Goal: Find specific page/section: Find specific page/section

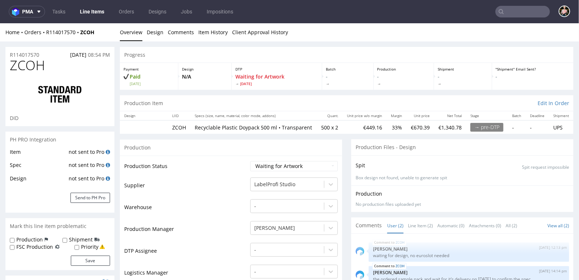
scroll to position [2, 0]
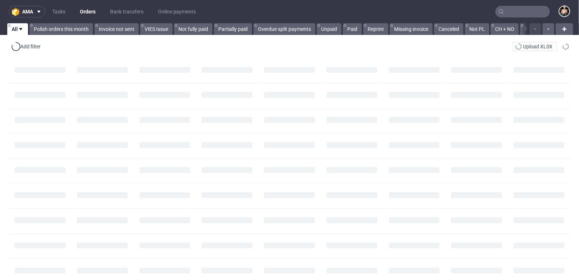
click at [515, 9] on input "text" at bounding box center [522, 12] width 54 height 12
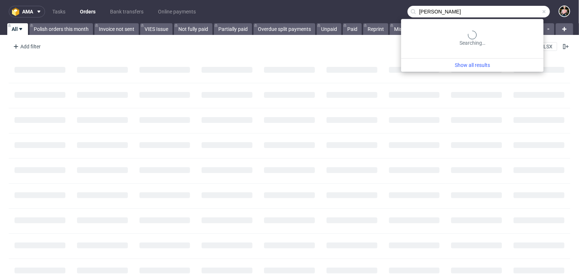
type input "charles leuk"
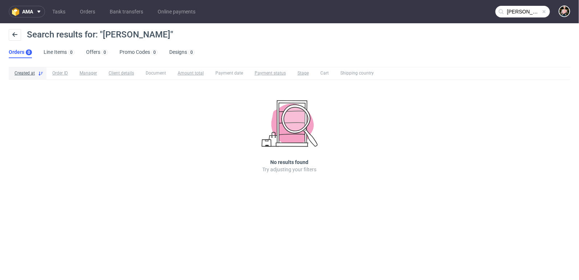
click at [535, 8] on input "charles leuk" at bounding box center [522, 12] width 54 height 12
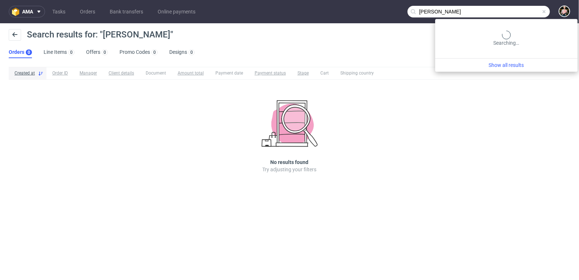
click at [547, 13] on span at bounding box center [544, 12] width 6 height 6
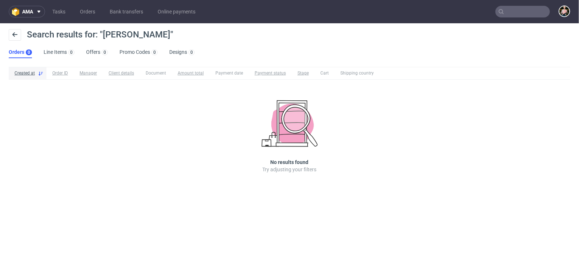
click at [522, 13] on input "text" at bounding box center [522, 12] width 54 height 12
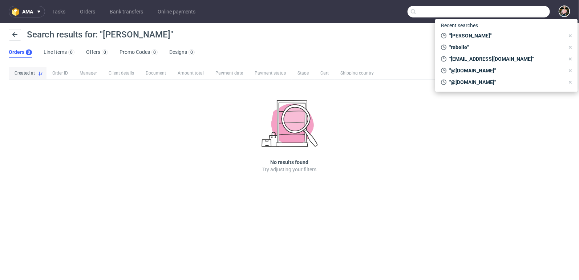
paste input "[EMAIL_ADDRESS][DOMAIN_NAME]"
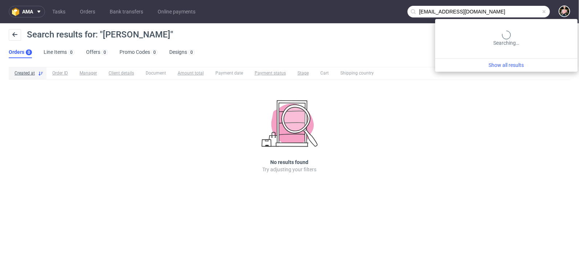
type input "[EMAIL_ADDRESS][DOMAIN_NAME]"
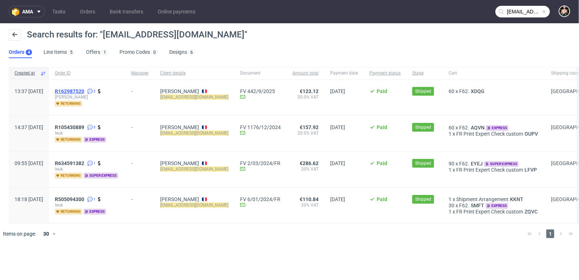
click at [84, 89] on span "R162987520" at bounding box center [69, 91] width 29 height 6
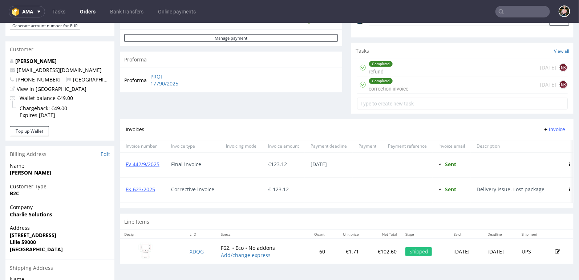
scroll to position [240, 0]
click at [444, 84] on div "Completed correction invoice 2 days ago NK" at bounding box center [462, 84] width 211 height 17
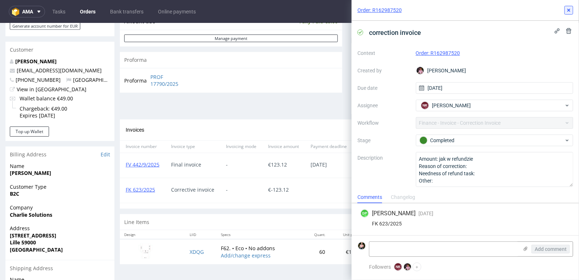
click at [568, 8] on icon at bounding box center [569, 10] width 6 height 6
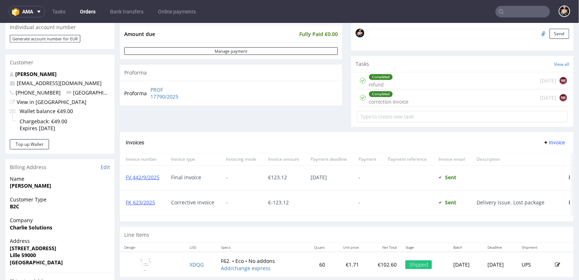
scroll to position [218, 0]
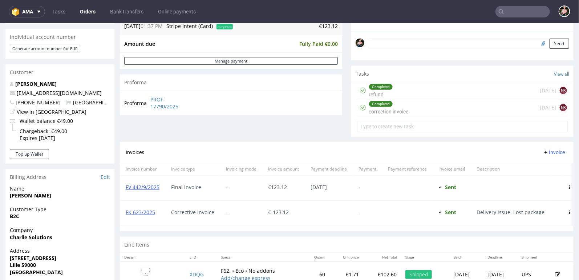
click at [438, 88] on div "Completed refund 2 days ago NK" at bounding box center [462, 90] width 211 height 17
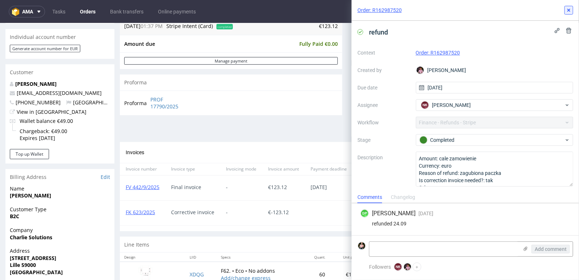
click at [572, 12] on button at bounding box center [568, 10] width 9 height 9
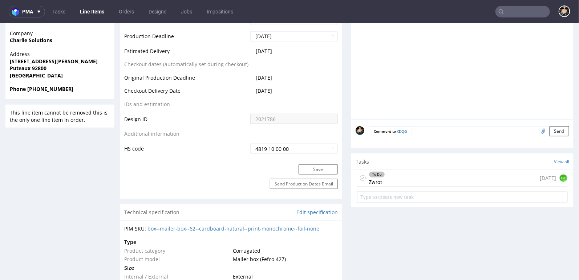
scroll to position [329, 0]
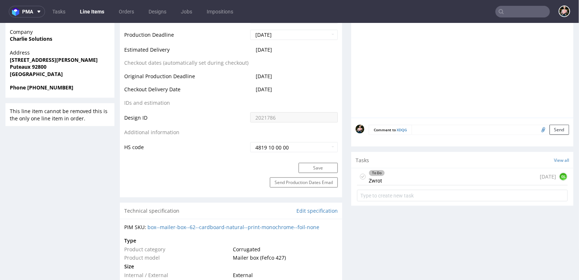
click at [405, 176] on div "To Do Zwrot today GL" at bounding box center [462, 176] width 211 height 17
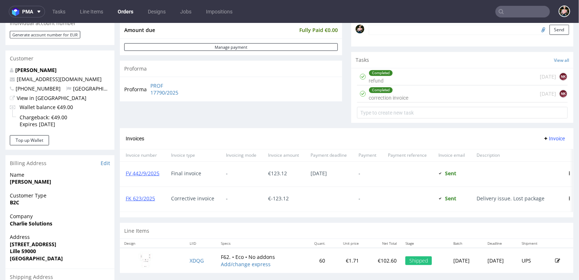
scroll to position [257, 0]
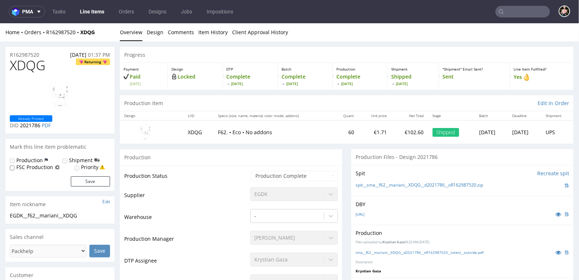
click at [507, 10] on input "text" at bounding box center [522, 12] width 54 height 12
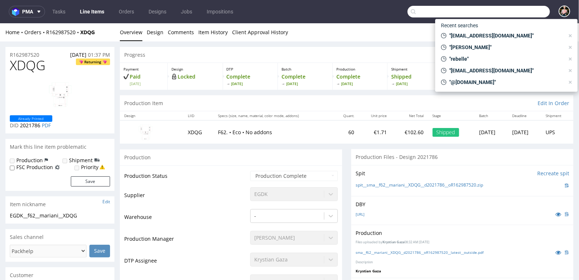
paste input "https://dublinherbalists.ie"
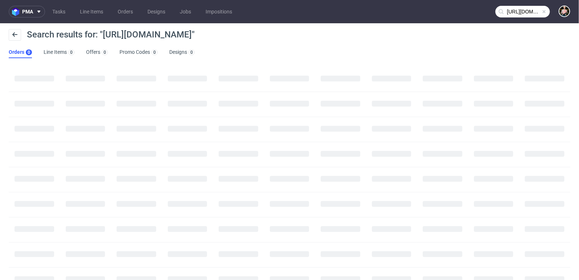
click at [519, 15] on input "https://dublinherbalists.ie" at bounding box center [522, 12] width 54 height 12
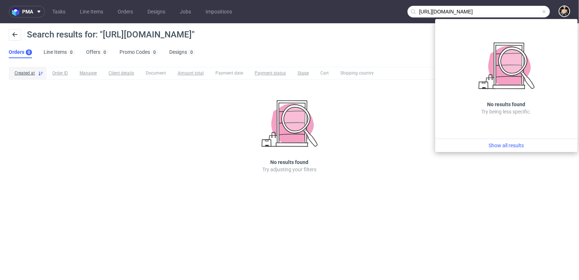
drag, startPoint x: 434, startPoint y: 10, endPoint x: 405, endPoint y: 7, distance: 29.2
click at [405, 7] on nav "pma Tasks Line Items Orders Designs Jobs Impositions https://dublinherbalists.ie" at bounding box center [289, 11] width 579 height 23
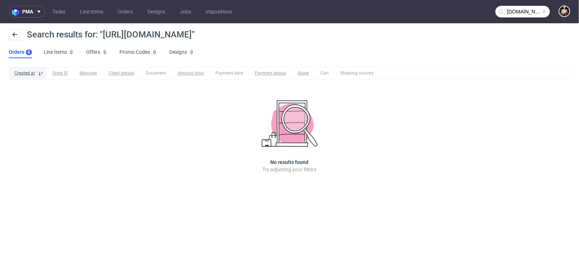
click at [528, 12] on input "dublinherbalists.ie" at bounding box center [522, 12] width 54 height 12
drag, startPoint x: 537, startPoint y: 12, endPoint x: 579, endPoint y: 12, distance: 42.1
click at [579, 12] on nav "pma Tasks Line Items Orders Designs Jobs Impositions dublinherbalists.ie" at bounding box center [289, 11] width 579 height 23
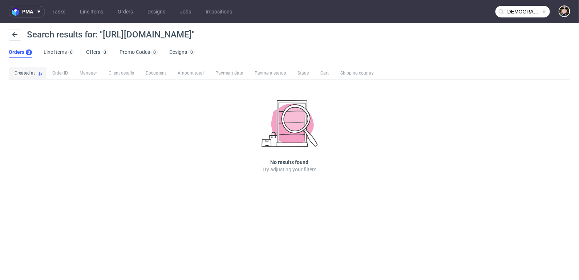
type input "dublinherbalists"
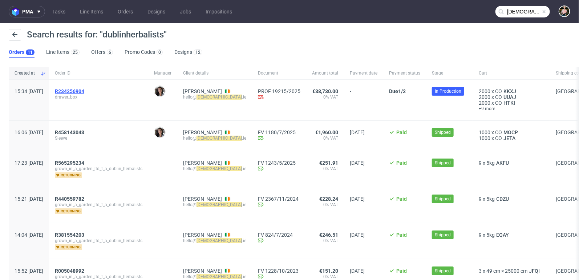
click at [84, 90] on span "R234256904" at bounding box center [69, 91] width 29 height 6
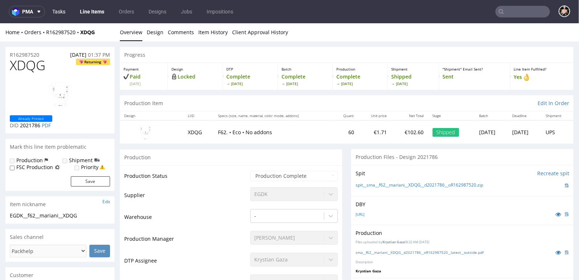
click at [56, 12] on link "Tasks" at bounding box center [59, 12] width 22 height 12
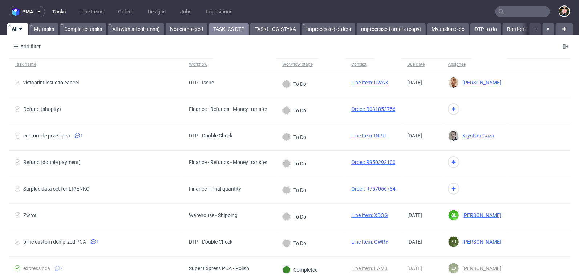
click at [231, 27] on link "TASKI CS DTP" at bounding box center [229, 29] width 40 height 12
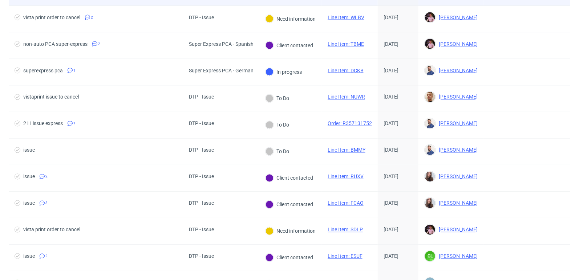
scroll to position [605, 0]
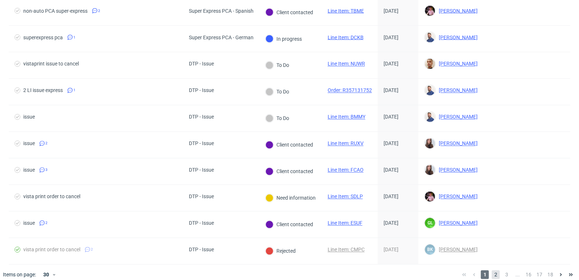
click at [492, 270] on span "2" at bounding box center [496, 274] width 8 height 9
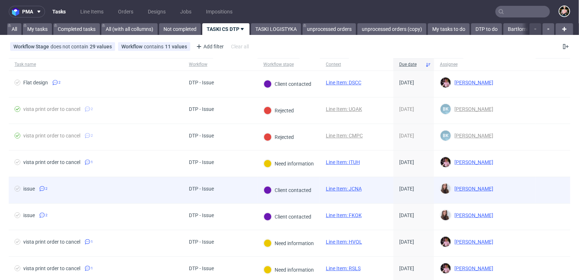
scroll to position [605, 0]
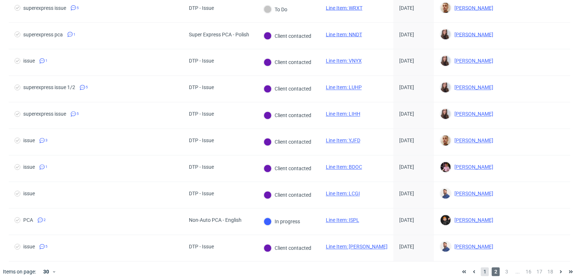
click at [481, 267] on span "1" at bounding box center [485, 271] width 8 height 9
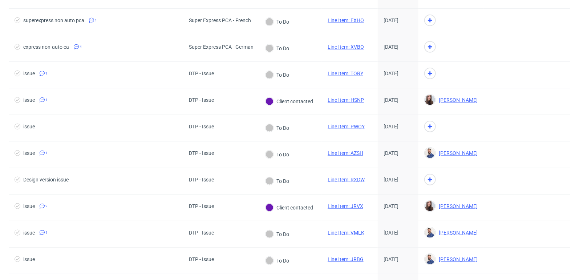
scroll to position [278, 0]
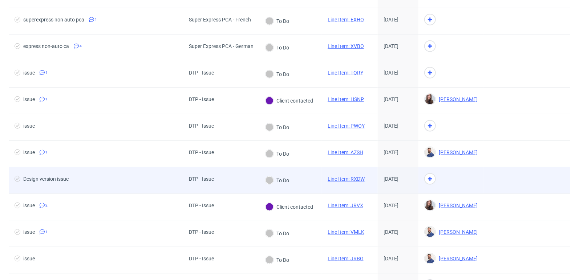
click at [345, 176] on link "Line Item: RXDW" at bounding box center [346, 179] width 37 height 6
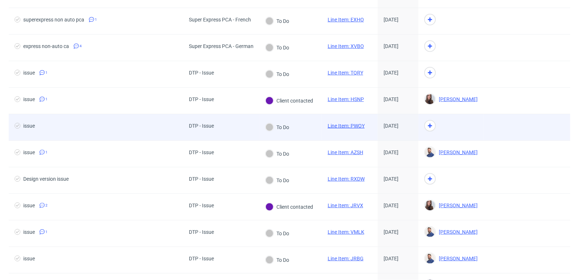
click at [347, 123] on link "Line Item: PWOY" at bounding box center [346, 126] width 37 height 6
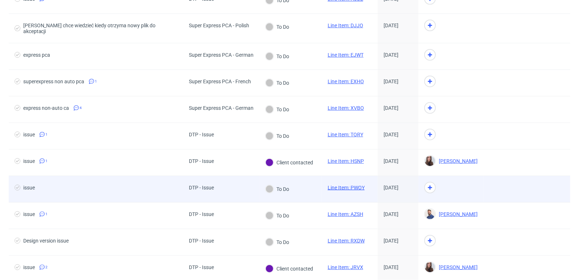
scroll to position [203, 0]
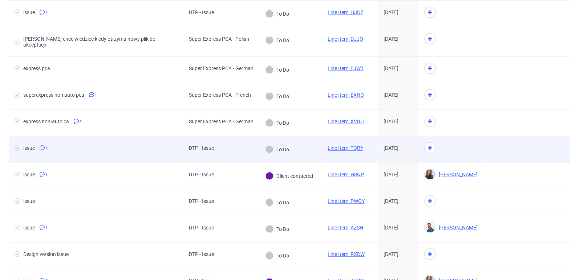
click at [344, 145] on link "Line Item: TQRY" at bounding box center [346, 148] width 36 height 6
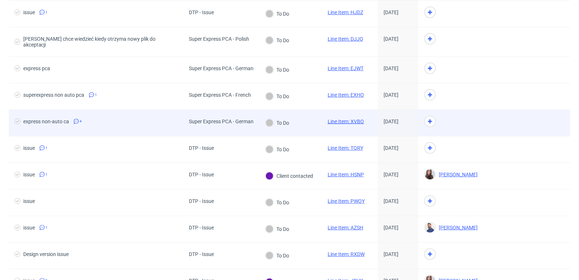
click at [344, 118] on link "Line Item: XVBO" at bounding box center [346, 121] width 36 height 6
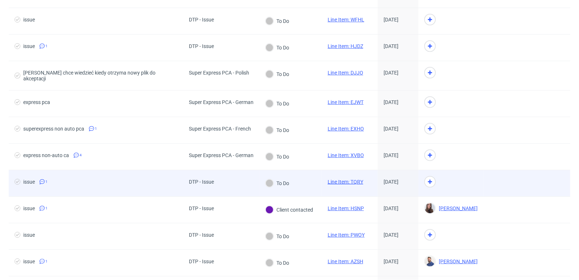
scroll to position [167, 0]
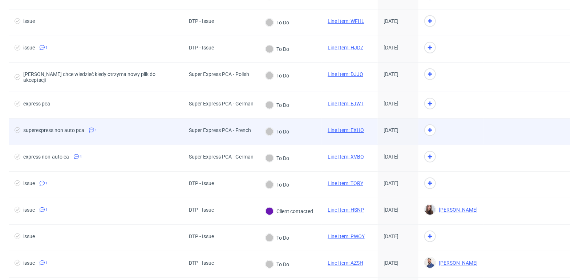
click at [346, 127] on link "Line Item: EXHO" at bounding box center [346, 130] width 36 height 6
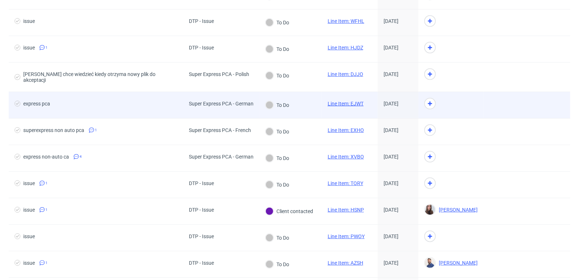
click at [347, 101] on link "Line Item: EJWT" at bounding box center [346, 104] width 36 height 6
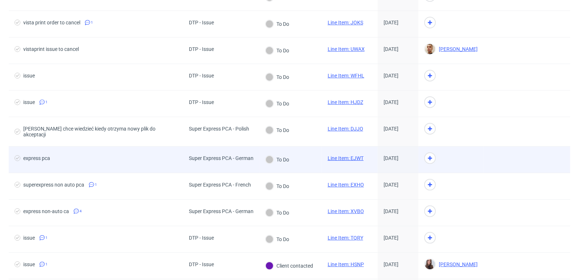
scroll to position [112, 0]
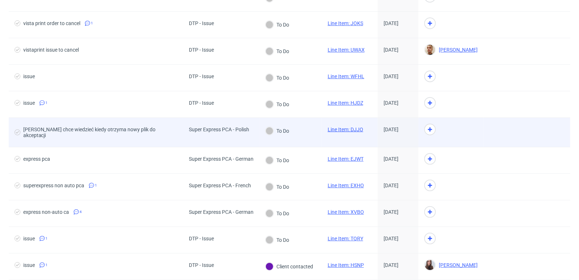
click at [340, 127] on link "Line Item: DJJO" at bounding box center [346, 129] width 36 height 6
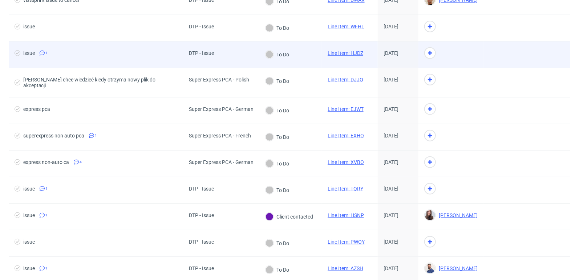
scroll to position [162, 0]
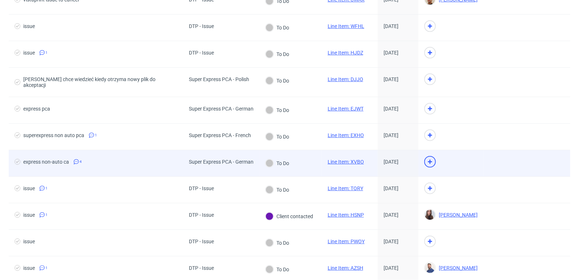
click at [430, 159] on use at bounding box center [430, 161] width 4 height 4
click at [430, 157] on img at bounding box center [430, 162] width 10 height 10
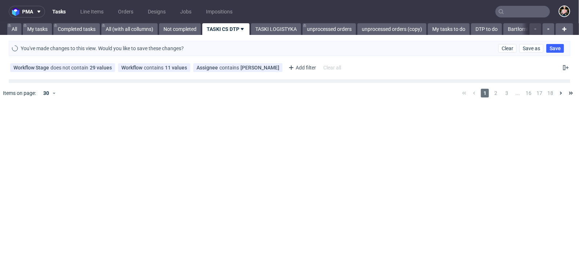
scroll to position [0, 0]
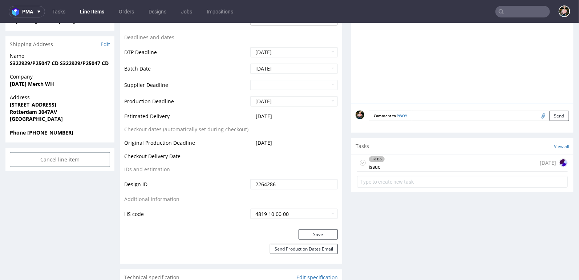
scroll to position [281, 0]
click at [400, 162] on div "To Do issue [DATE]" at bounding box center [462, 161] width 211 height 17
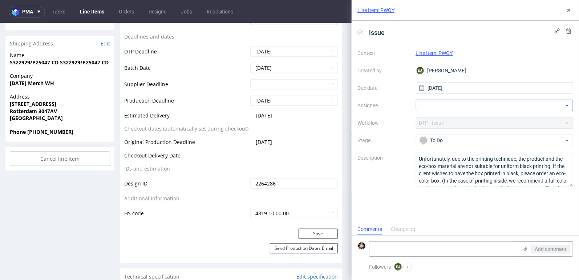
scroll to position [6, 0]
click at [447, 106] on div at bounding box center [495, 106] width 158 height 12
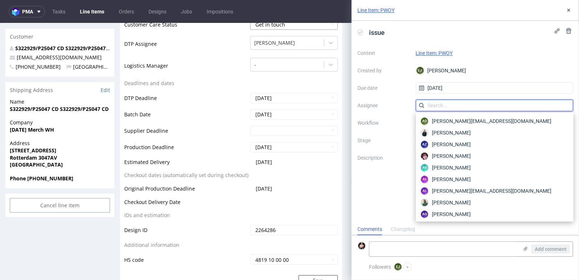
scroll to position [235, 0]
click at [432, 104] on input "text" at bounding box center [495, 106] width 158 height 12
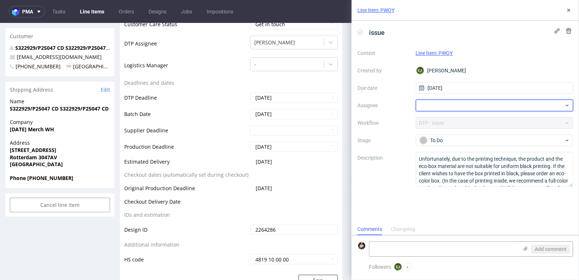
click at [432, 104] on div at bounding box center [495, 106] width 158 height 12
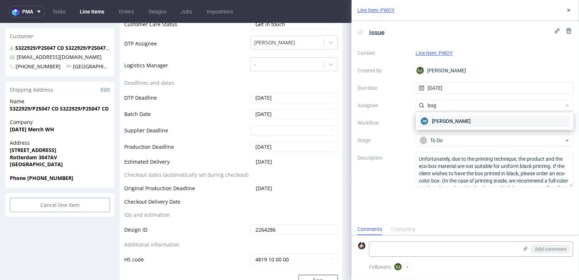
type input "bog"
click at [442, 120] on span "[PERSON_NAME]" at bounding box center [451, 120] width 39 height 7
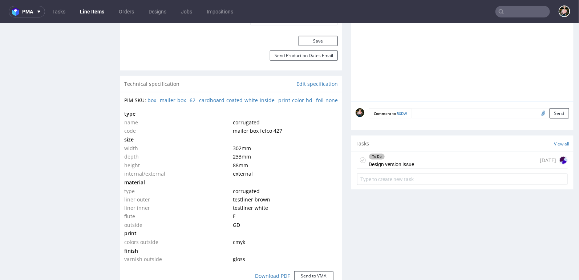
scroll to position [474, 0]
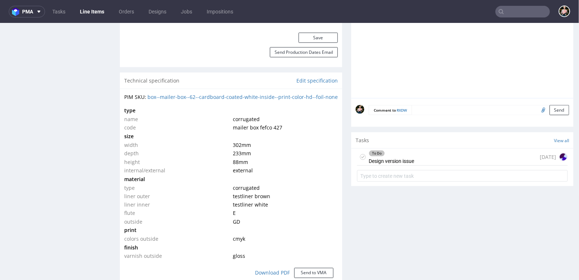
click at [422, 158] on div "To Do Design version issue [DATE]" at bounding box center [462, 156] width 211 height 17
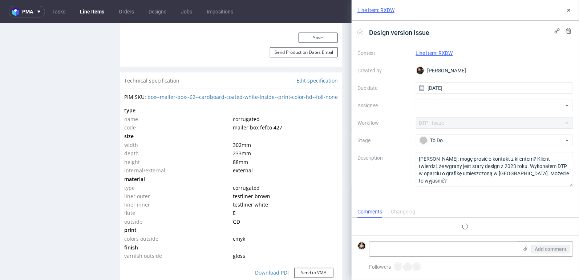
scroll to position [6, 0]
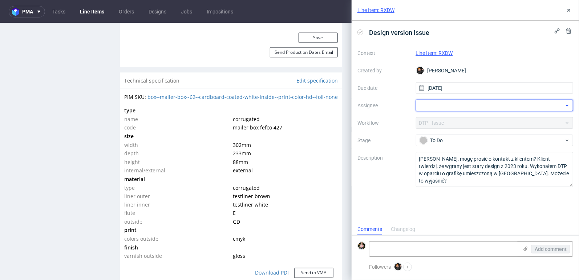
click at [437, 110] on div at bounding box center [495, 106] width 158 height 12
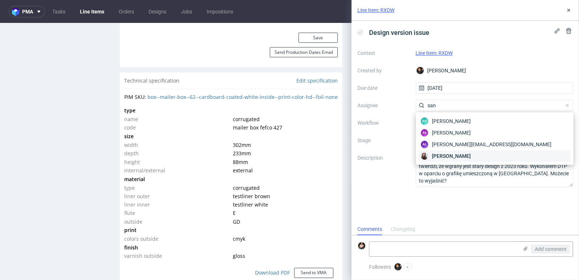
type input "san"
click at [450, 156] on span "[PERSON_NAME]" at bounding box center [451, 155] width 39 height 7
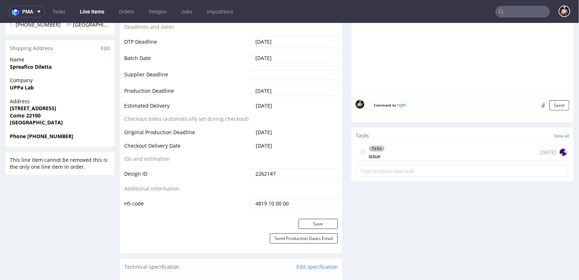
scroll to position [294, 0]
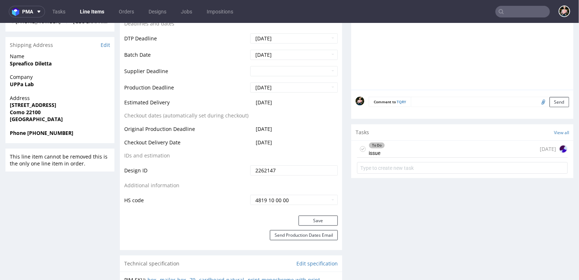
click at [409, 147] on div "To Do issue [DATE]" at bounding box center [462, 148] width 211 height 17
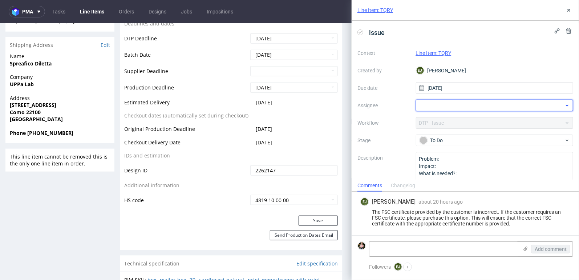
click at [450, 102] on div at bounding box center [495, 106] width 158 height 12
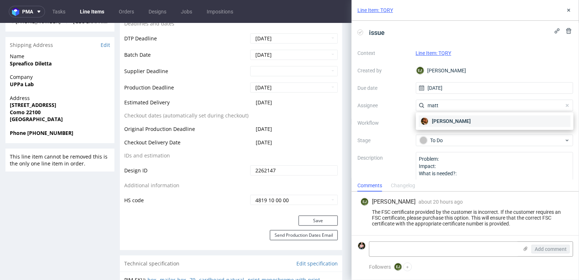
type input "matt"
click at [453, 119] on span "[PERSON_NAME]" at bounding box center [451, 120] width 39 height 7
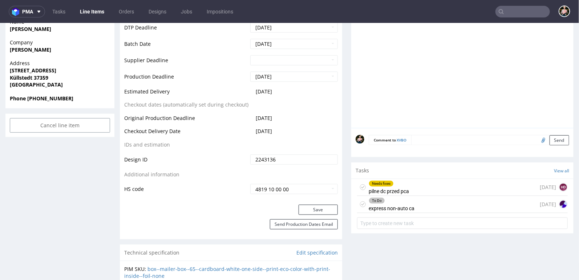
scroll to position [325, 0]
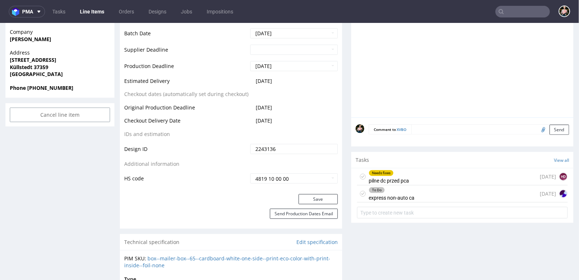
click at [418, 190] on div "To Do express non-auto ca today" at bounding box center [462, 193] width 211 height 17
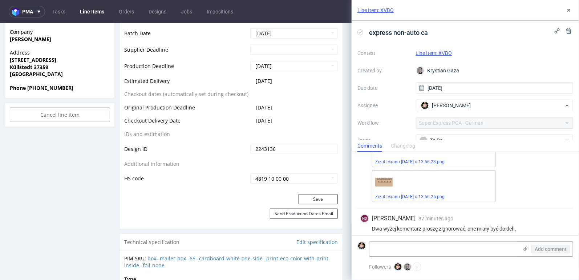
scroll to position [219, 0]
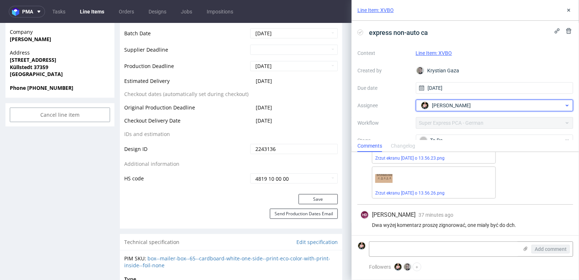
click at [450, 106] on span "Marta Tomaszewska" at bounding box center [451, 105] width 39 height 7
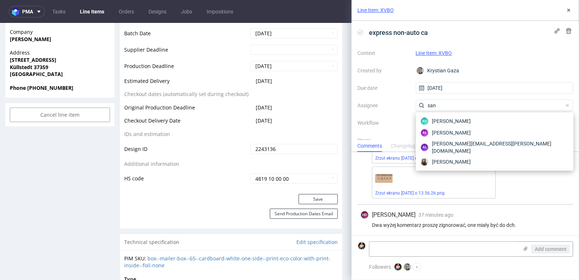
scroll to position [0, 0]
type input "san"
click at [446, 158] on span "Sandra Beśka" at bounding box center [451, 161] width 39 height 7
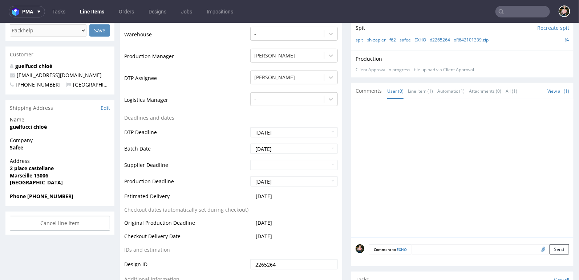
scroll to position [256, 0]
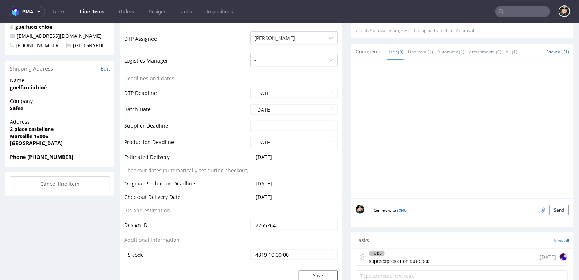
click at [423, 256] on div "To Do superexpress non auto pca" at bounding box center [399, 256] width 61 height 17
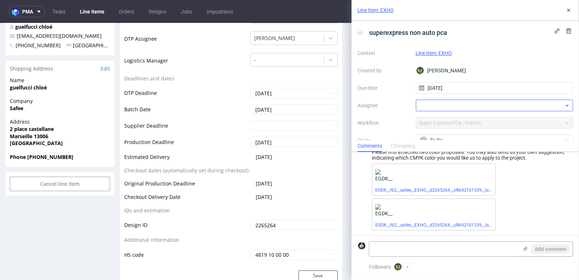
scroll to position [32, 0]
click at [433, 104] on div at bounding box center [495, 106] width 158 height 12
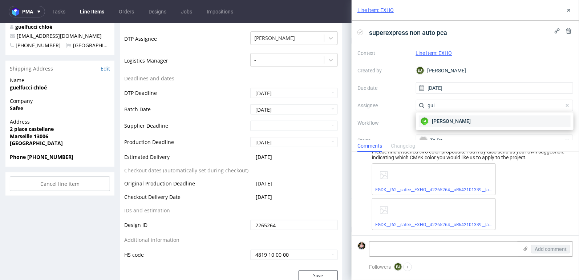
type input "gui"
click at [443, 120] on span "Guillaume Leroux" at bounding box center [451, 120] width 39 height 7
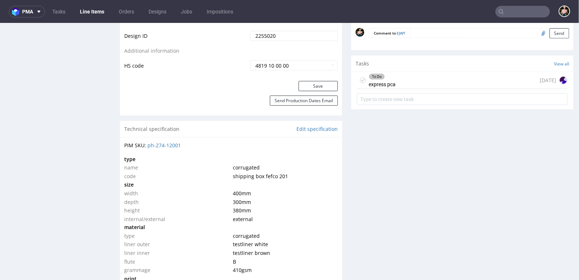
scroll to position [369, 0]
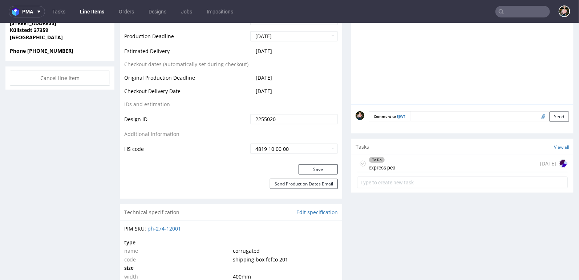
drag, startPoint x: 360, startPoint y: 150, endPoint x: 360, endPoint y: 178, distance: 28.7
click at [360, 155] on div "To Do express pca" at bounding box center [376, 163] width 39 height 17
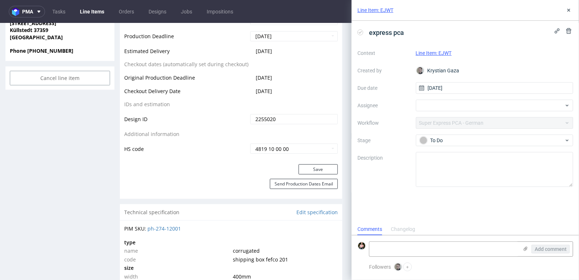
scroll to position [6, 0]
click at [567, 11] on icon at bounding box center [569, 10] width 6 height 6
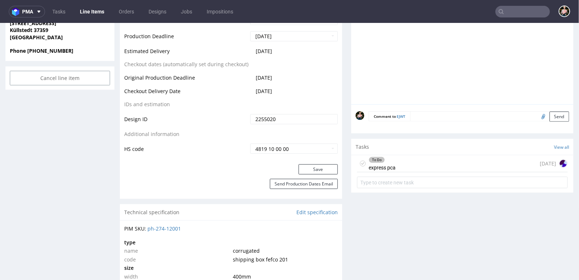
click at [360, 160] on icon at bounding box center [363, 163] width 6 height 6
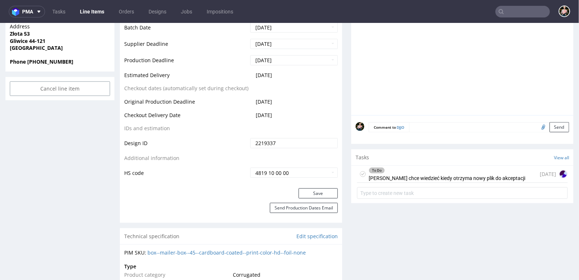
scroll to position [351, 0]
click at [361, 172] on icon at bounding box center [363, 174] width 6 height 6
click at [417, 167] on div "Completed" at bounding box center [447, 170] width 156 height 6
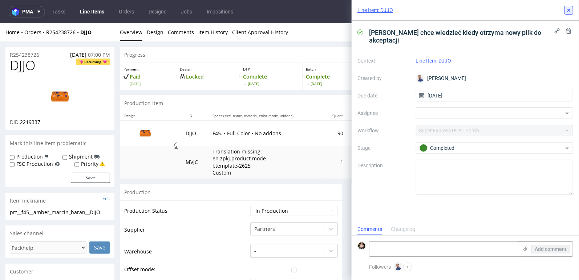
click at [570, 8] on icon at bounding box center [569, 10] width 6 height 6
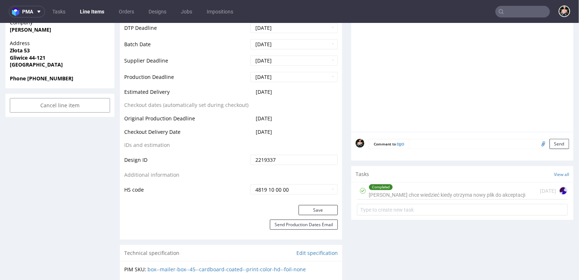
scroll to position [346, 0]
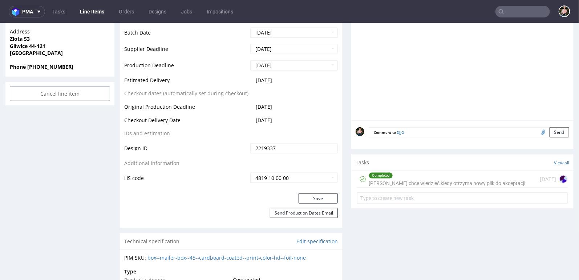
click at [433, 183] on div "Completed Klient chce wiedzieć kiedy otrzyma nowy plik do akceptacji" at bounding box center [447, 178] width 157 height 17
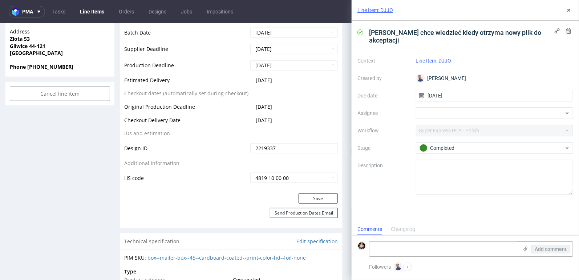
scroll to position [6, 0]
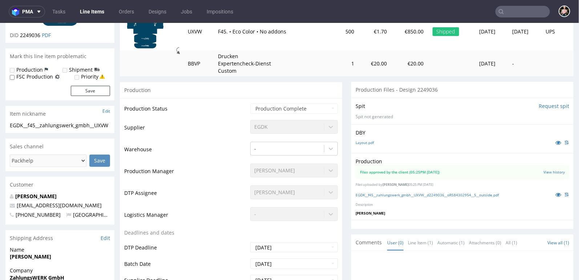
scroll to position [109, 0]
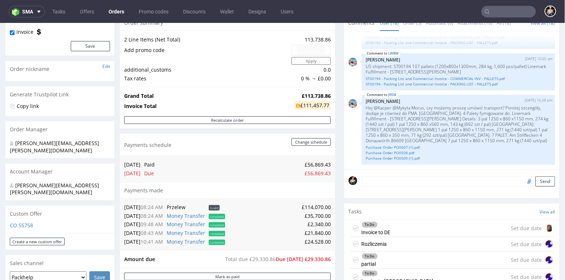
scroll to position [84, 0]
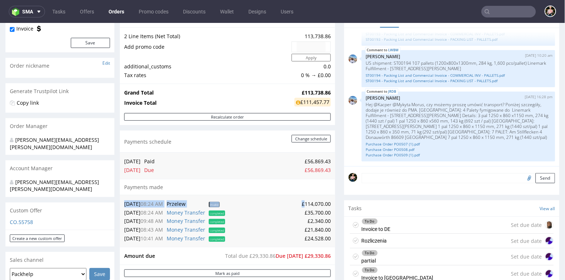
drag, startPoint x: 301, startPoint y: 202, endPoint x: 328, endPoint y: 204, distance: 27.0
click at [329, 204] on div "30.07.25 08:24 AM Przelew invalid £114,070.00 30.07.25 08:24 AM Money Transfer …" at bounding box center [227, 220] width 215 height 52
click at [311, 89] on strong "£113,738.86" at bounding box center [316, 92] width 29 height 7
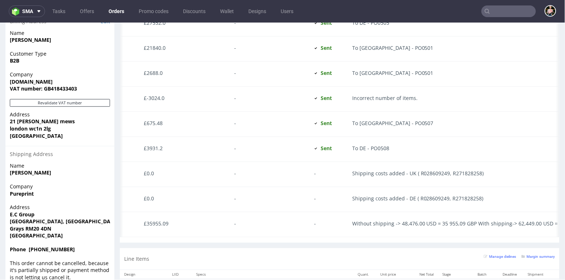
scroll to position [0, 0]
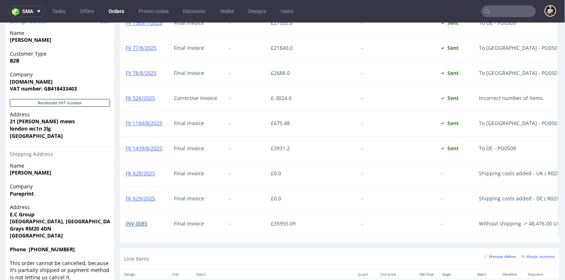
click at [140, 220] on link "INV-0085" at bounding box center [137, 222] width 22 height 7
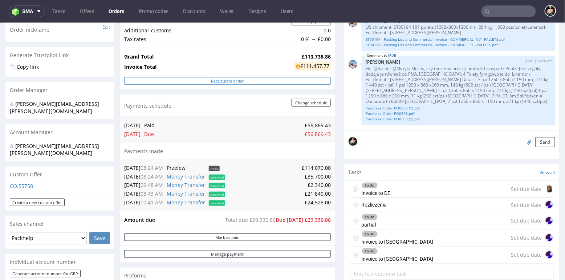
scroll to position [62, 0]
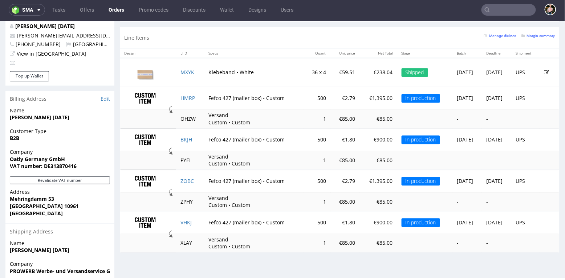
scroll to position [383, 0]
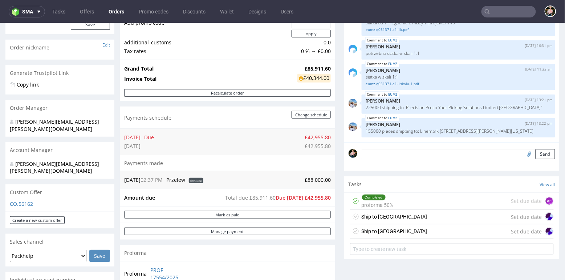
scroll to position [540, 0]
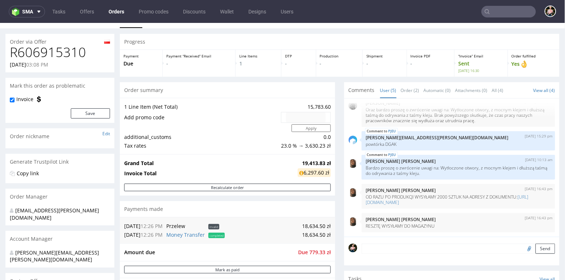
scroll to position [12, 0]
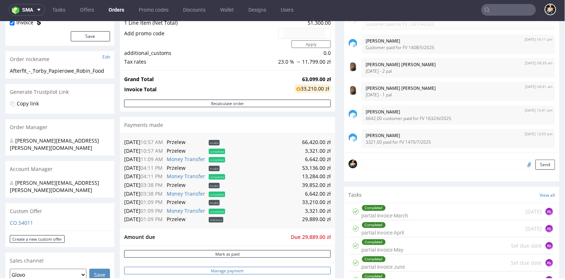
scroll to position [95, 0]
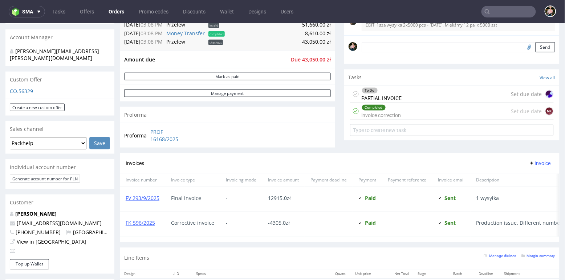
scroll to position [235, 0]
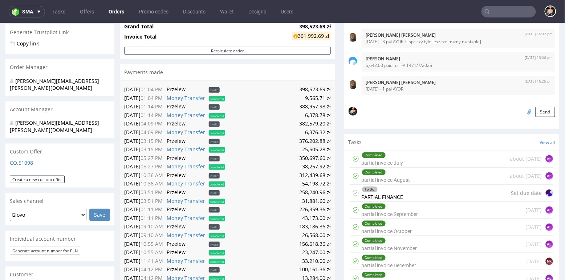
scroll to position [26, 0]
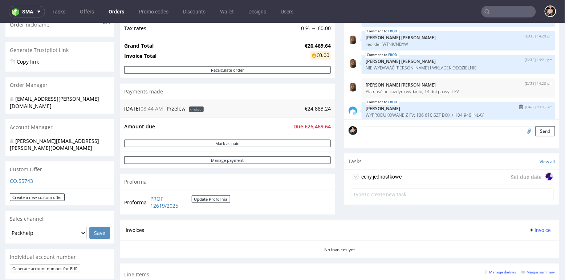
scroll to position [6, 0]
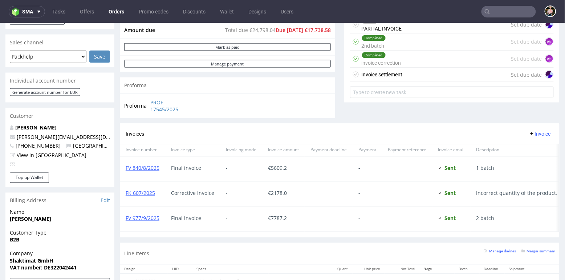
scroll to position [293, 0]
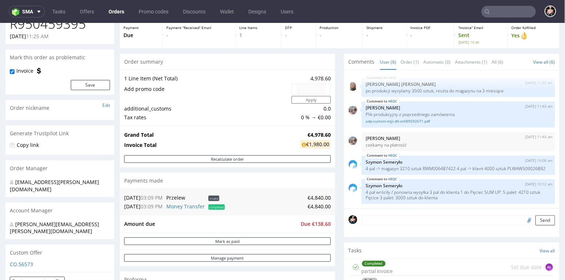
scroll to position [41, 0]
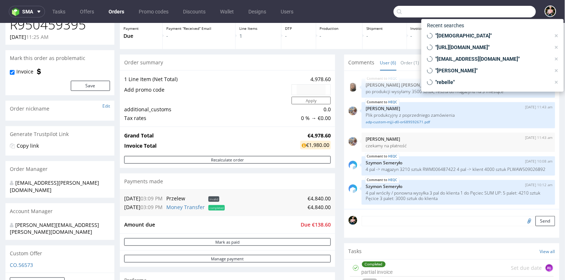
click at [518, 9] on input "text" at bounding box center [465, 12] width 142 height 12
paste input "FV 1439/8/2025"
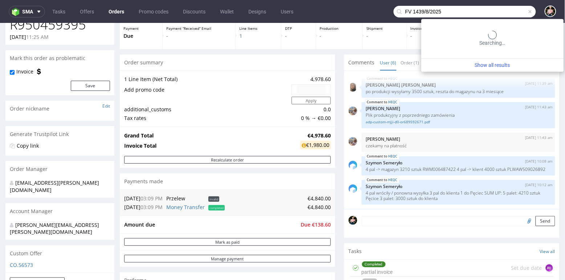
type input "FV 1439/8/2025"
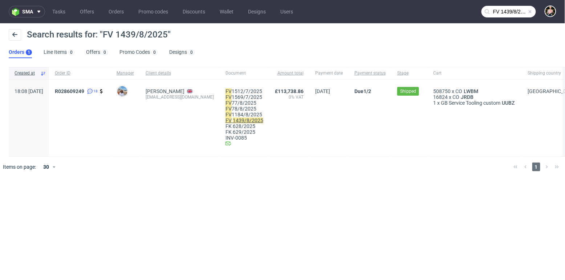
click at [263, 120] on mark "1439/8/2025" at bounding box center [248, 120] width 31 height 6
click at [531, 12] on span at bounding box center [530, 12] width 6 height 6
click at [518, 11] on input "text" at bounding box center [509, 12] width 54 height 12
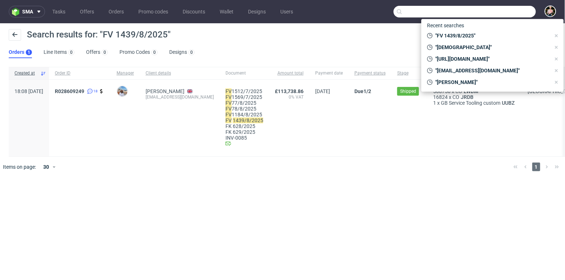
paste input "FV 1185/8/2025"
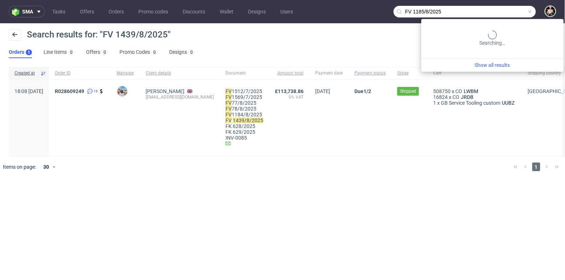
type input "FV 1185/8/2025"
